Goal: Transaction & Acquisition: Download file/media

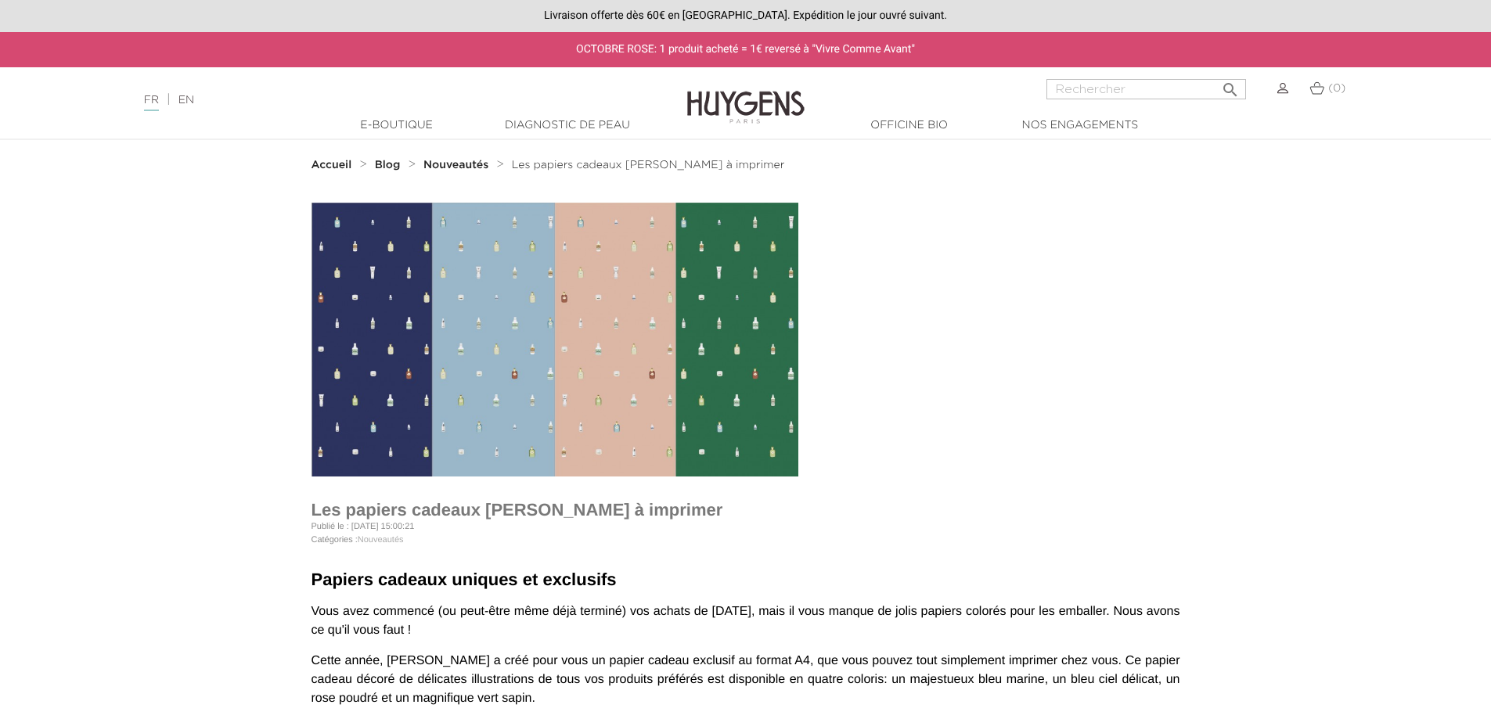
click at [391, 311] on img at bounding box center [555, 340] width 487 height 274
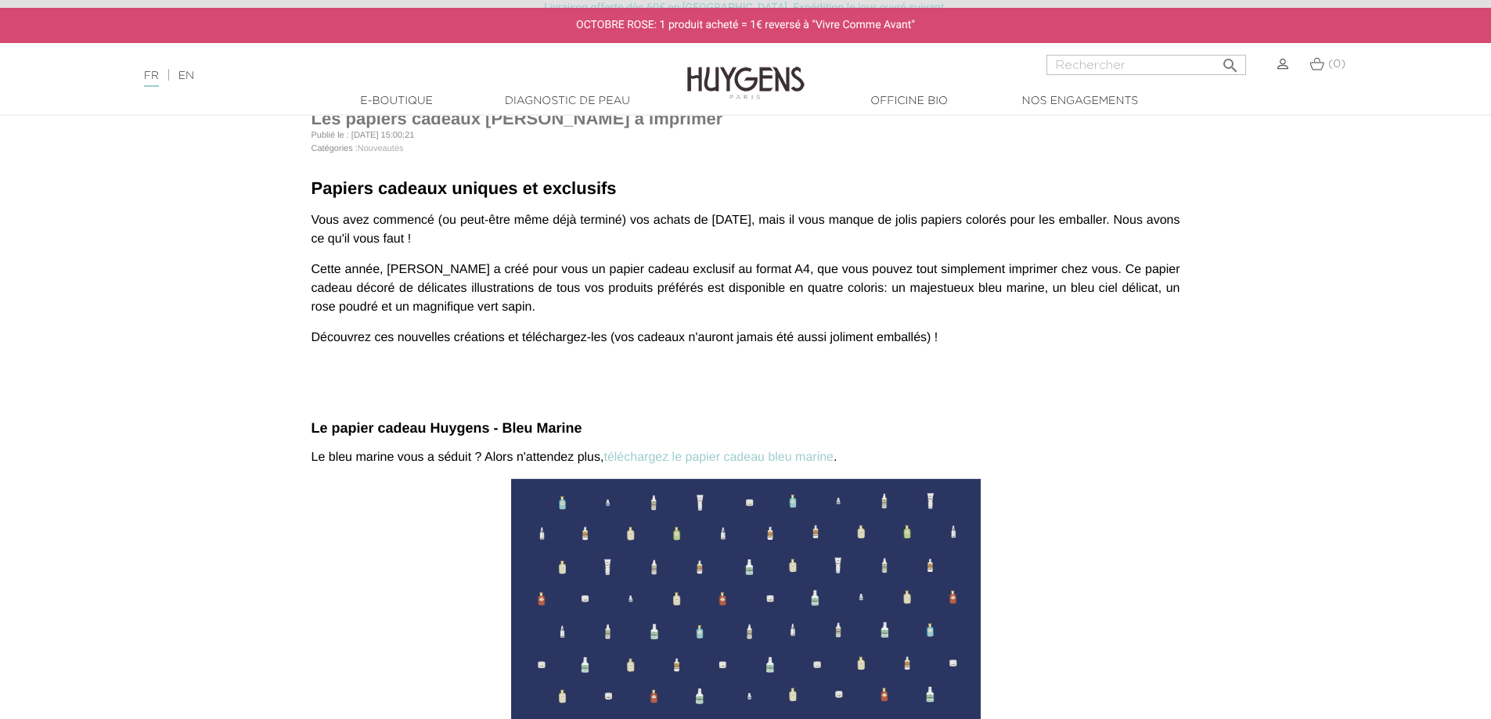
scroll to position [548, 0]
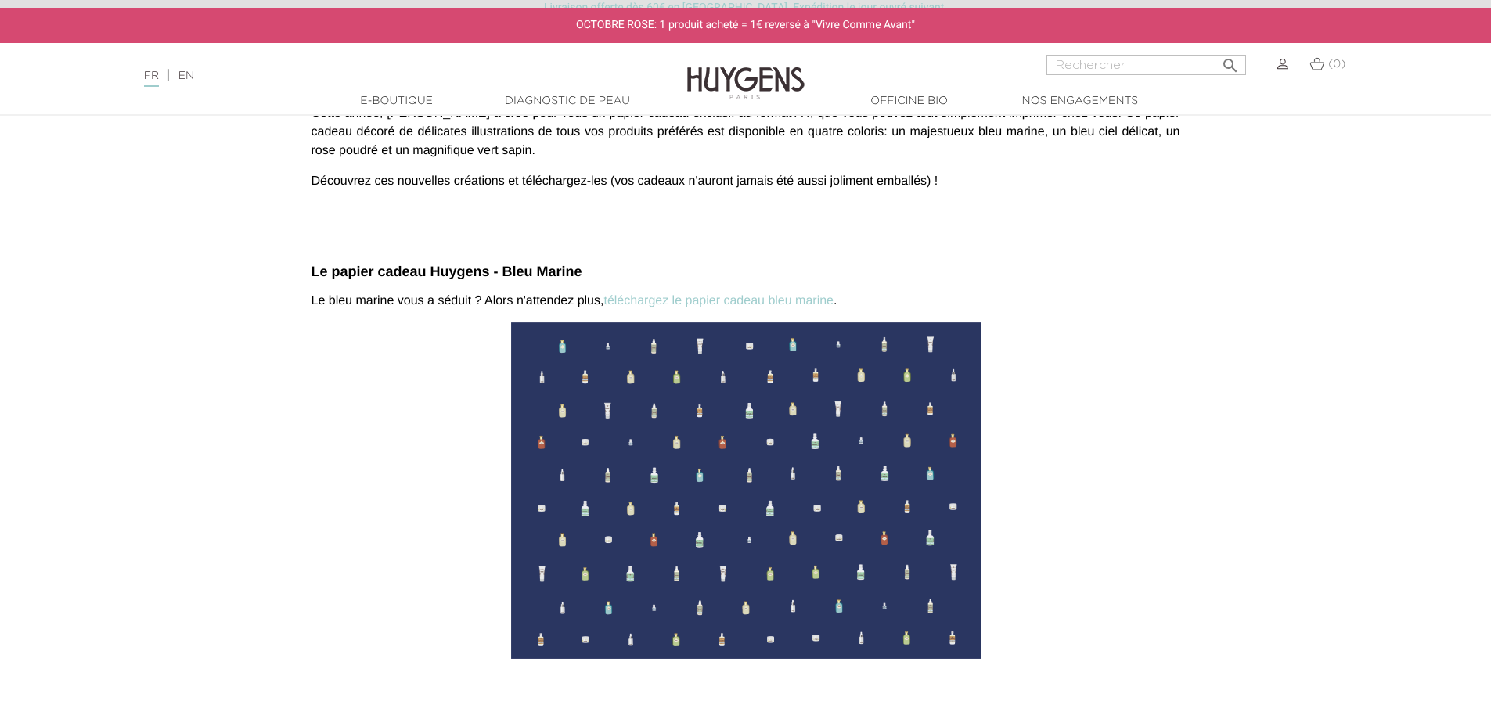
click at [696, 301] on link "téléchargez le papier cadeau bleu marine" at bounding box center [719, 300] width 230 height 13
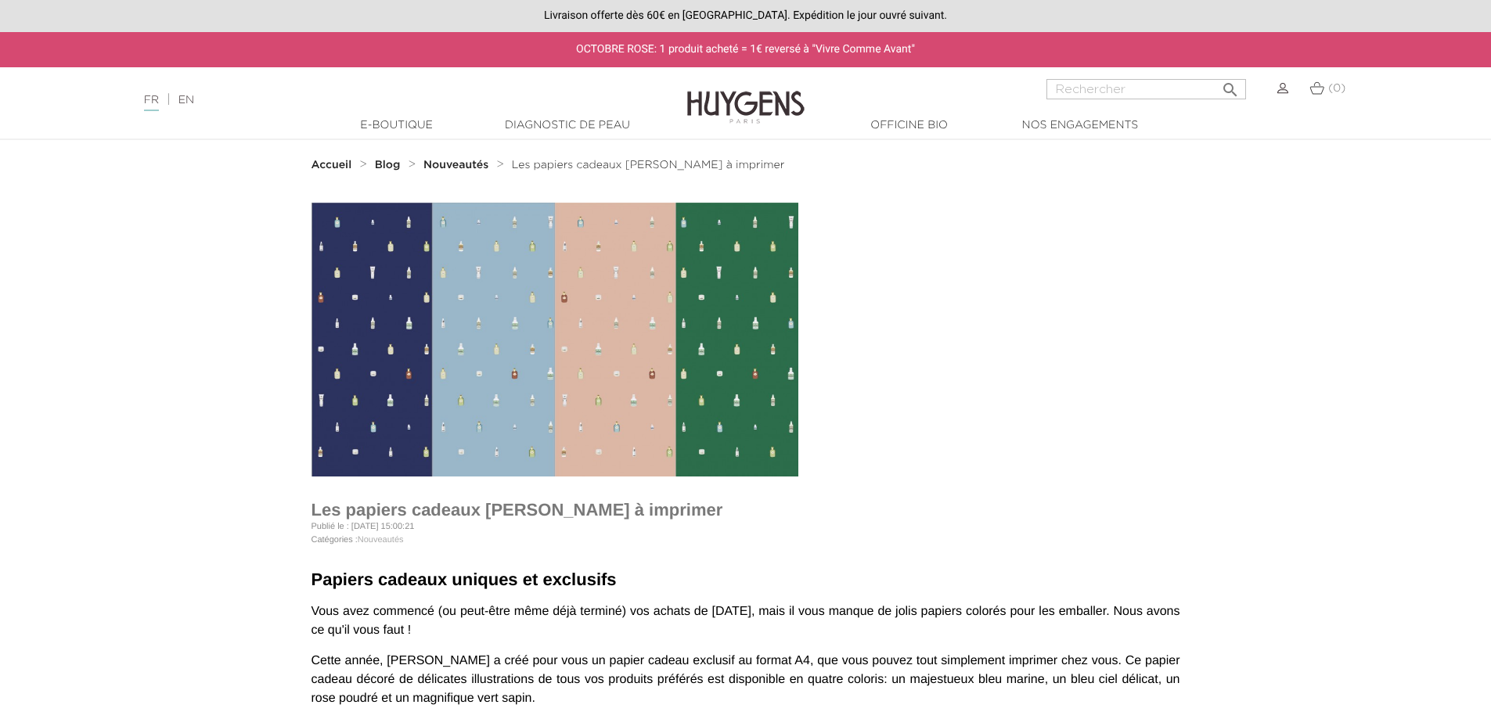
scroll to position [548, 0]
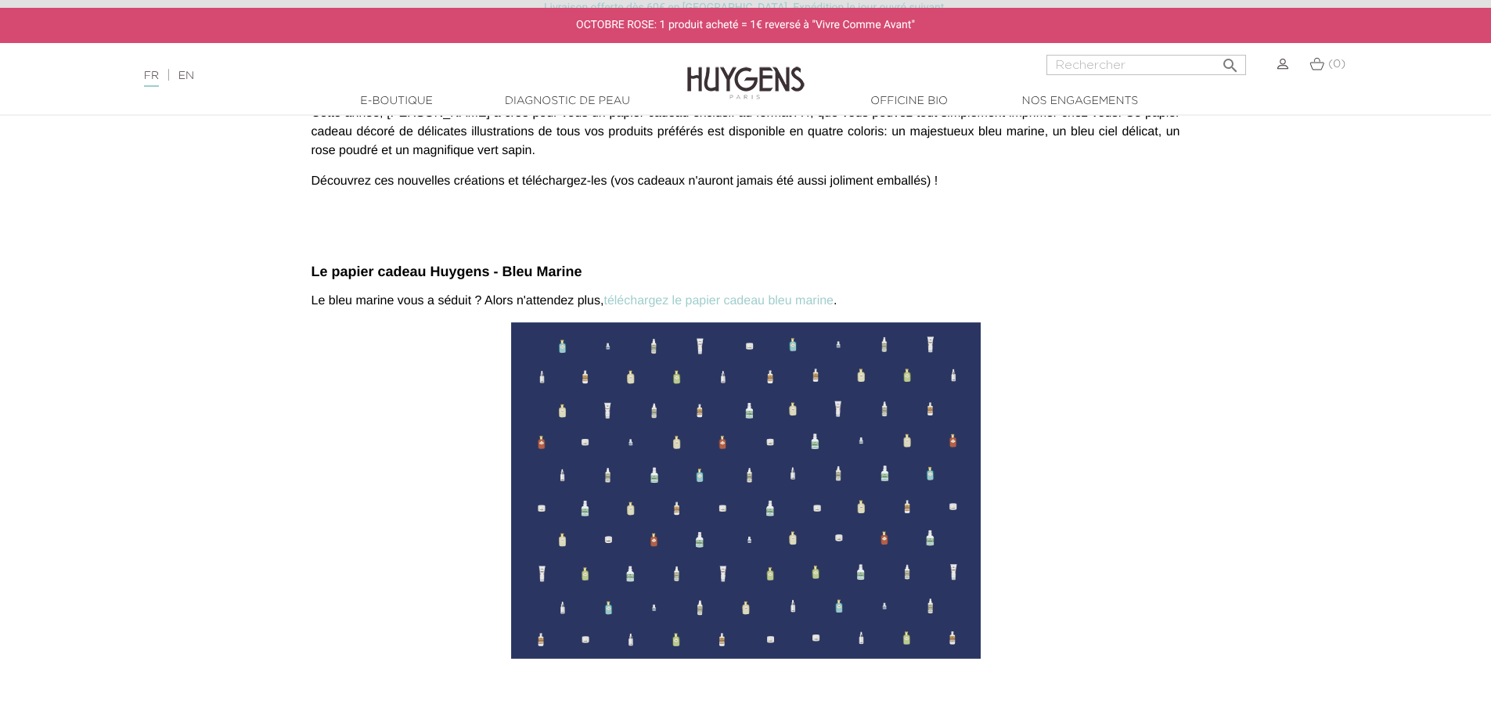
click at [759, 297] on link "téléchargez le papier cadeau bleu marine" at bounding box center [719, 300] width 230 height 13
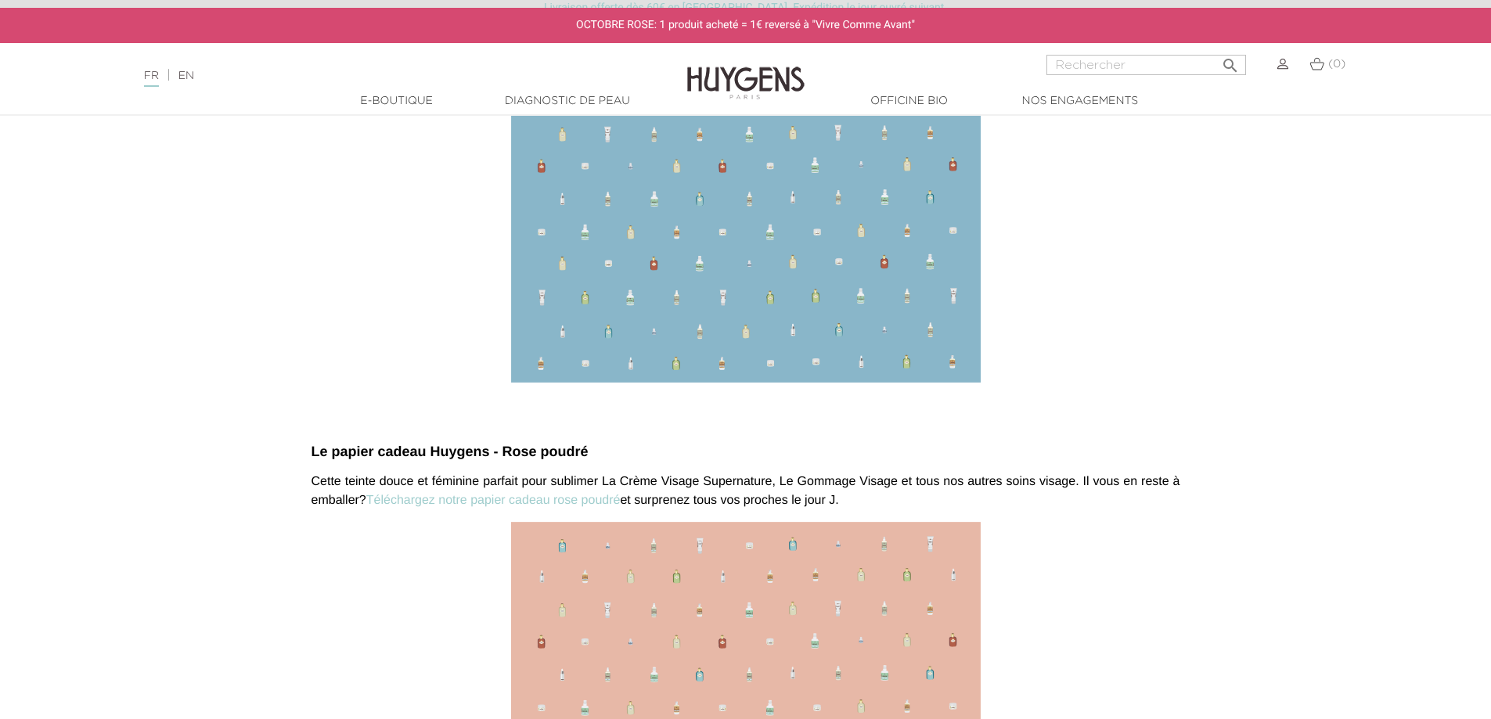
scroll to position [1566, 0]
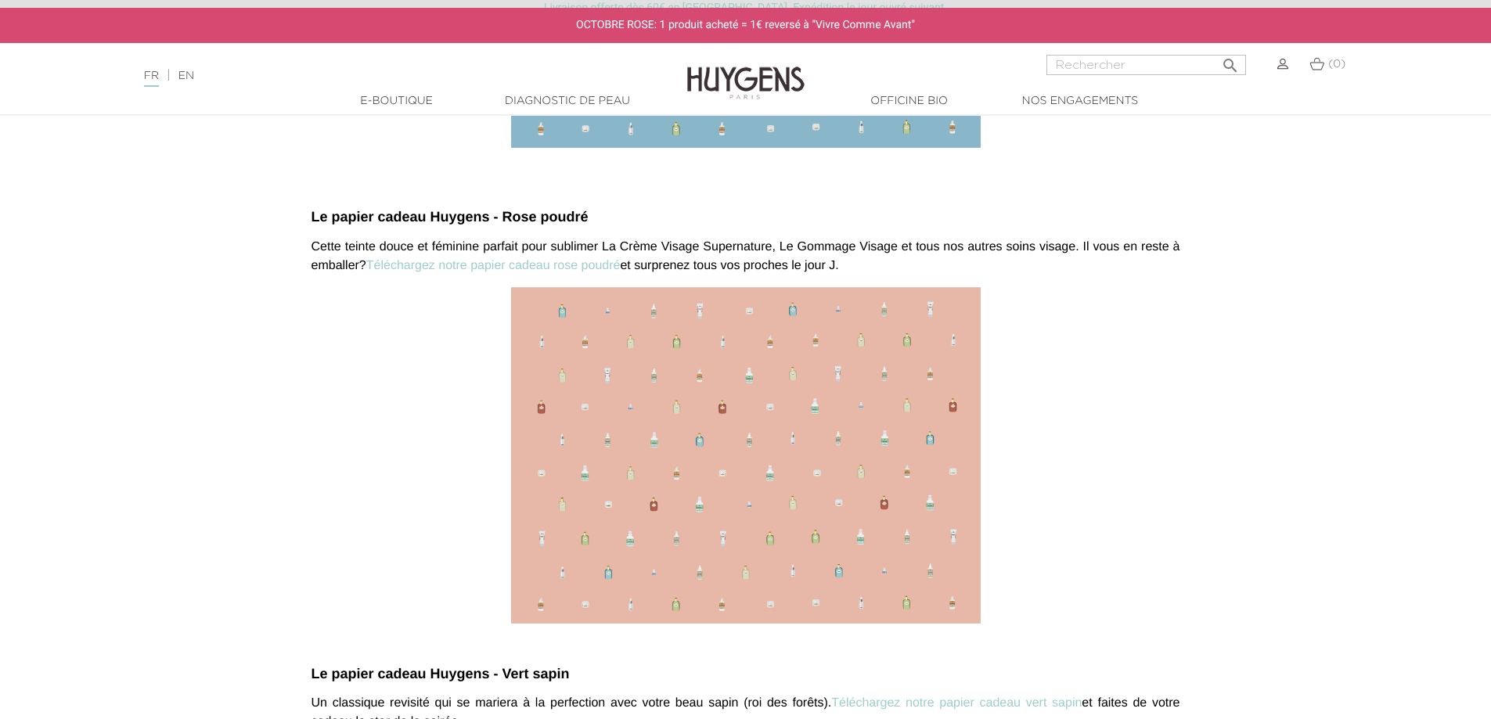
click at [489, 266] on link "Téléchargez notre papier cadeau rose poudré" at bounding box center [493, 265] width 254 height 13
